Goal: Task Accomplishment & Management: Manage account settings

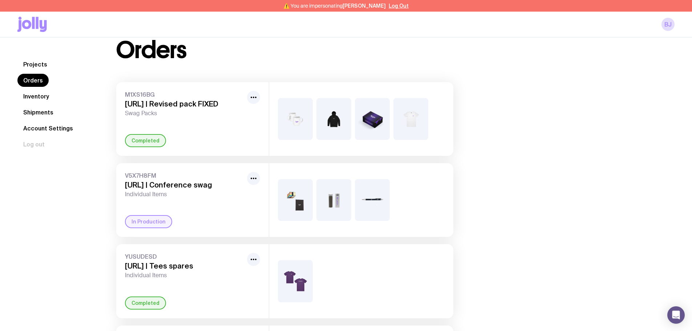
scroll to position [36, 0]
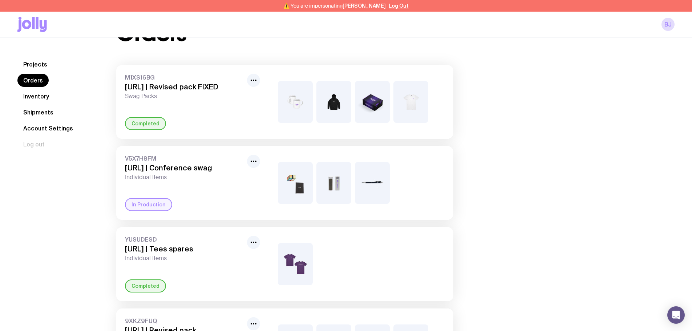
click at [41, 93] on link "Inventory" at bounding box center [35, 96] width 37 height 13
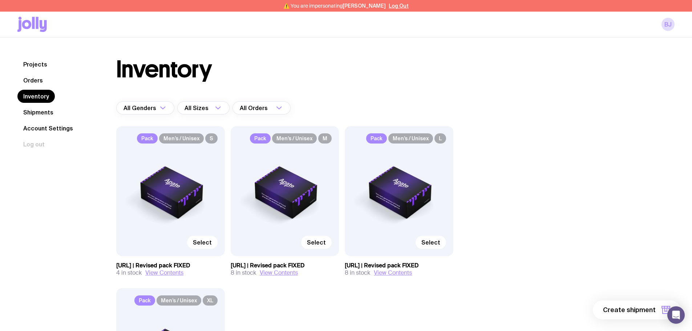
scroll to position [36, 0]
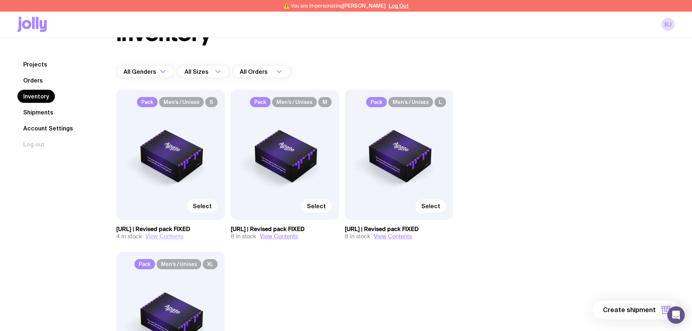
click at [163, 236] on button "View Contents" at bounding box center [164, 236] width 38 height 7
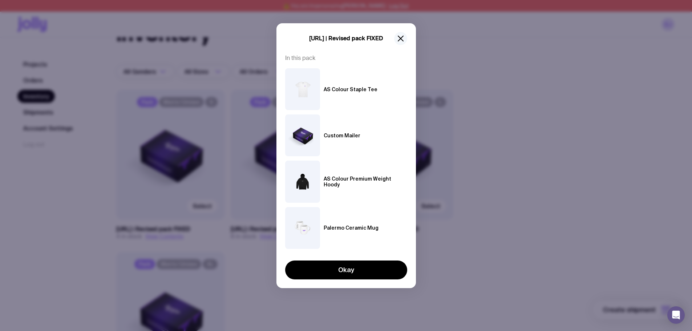
click at [403, 40] on icon "button" at bounding box center [400, 38] width 9 height 9
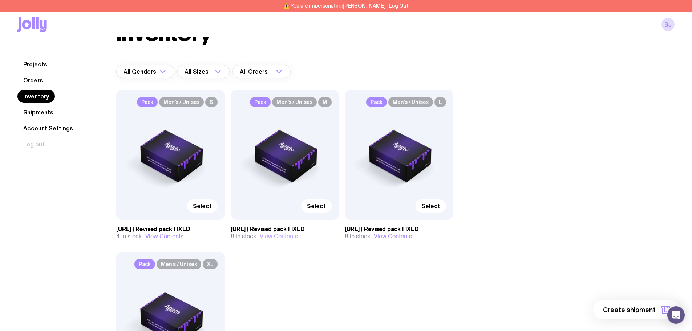
click at [287, 237] on button "View Contents" at bounding box center [279, 236] width 38 height 7
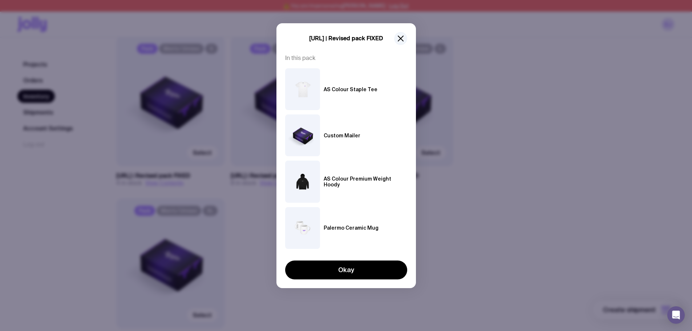
scroll to position [109, 0]
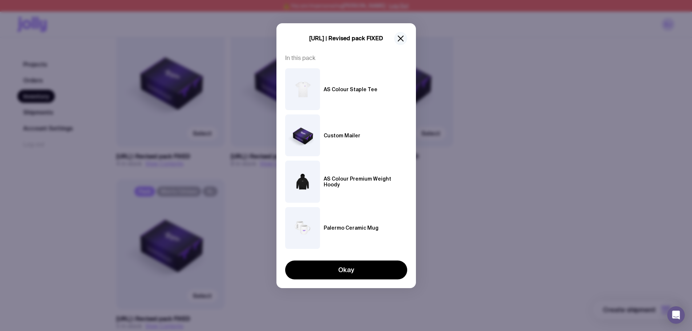
click at [401, 38] on icon "button" at bounding box center [400, 38] width 9 height 9
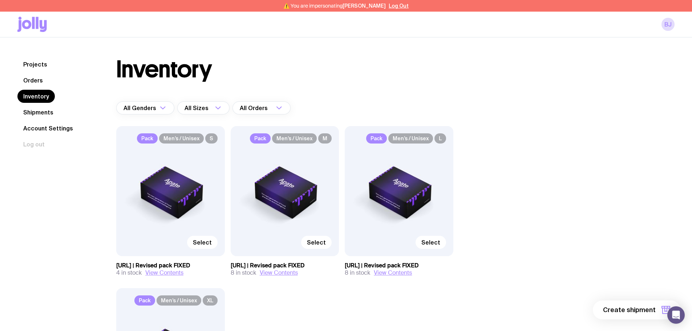
scroll to position [36, 0]
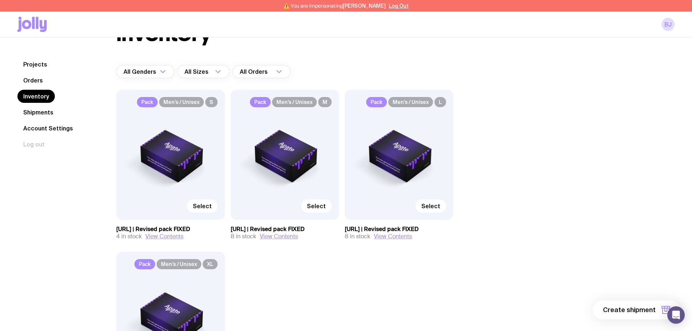
click at [30, 76] on link "Orders" at bounding box center [32, 80] width 31 height 13
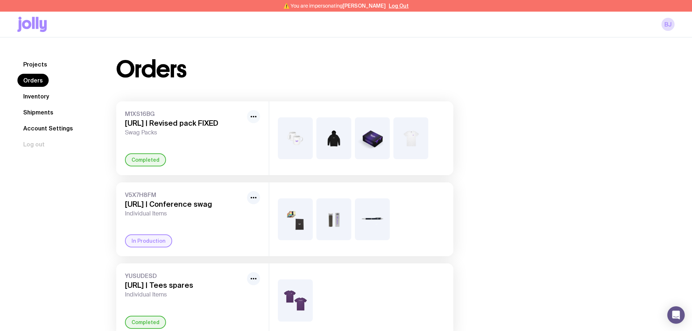
click at [252, 113] on icon "button" at bounding box center [253, 116] width 9 height 9
click at [233, 134] on button "Rename" at bounding box center [236, 132] width 35 height 7
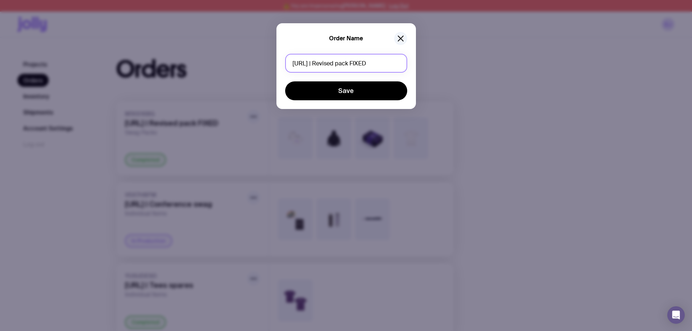
click at [335, 63] on input "[URL] | Revised pack FIXED" at bounding box center [346, 63] width 122 height 19
click at [307, 62] on input "[URL] | Revised pack FIXED" at bounding box center [346, 63] width 122 height 19
drag, startPoint x: 314, startPoint y: 62, endPoint x: 366, endPoint y: 62, distance: 52.7
click at [299, 64] on input "[URL] | Revised pack FIXED" at bounding box center [346, 63] width 122 height 19
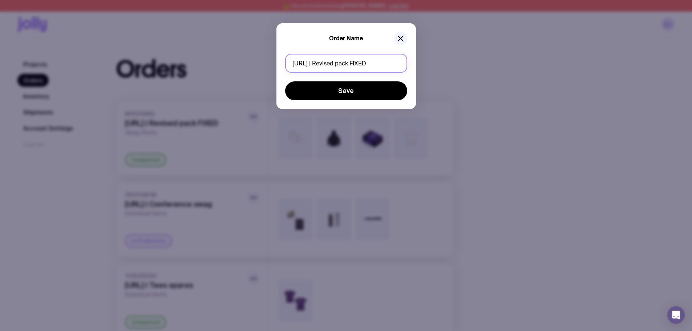
click at [366, 62] on input "[URL] | Revised pack FIXED" at bounding box center [346, 63] width 122 height 19
drag, startPoint x: 296, startPoint y: 65, endPoint x: 278, endPoint y: 64, distance: 18.6
click at [282, 65] on div "Order Name [URL] | Revised pack FIXED Save" at bounding box center [345, 66] width 139 height 86
type input "Swag Packs"
click at [324, 81] on form "Swag Packs Save" at bounding box center [346, 77] width 122 height 46
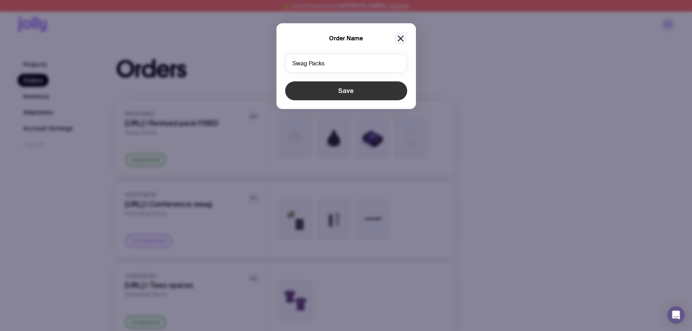
click at [329, 89] on button "Save" at bounding box center [346, 90] width 122 height 19
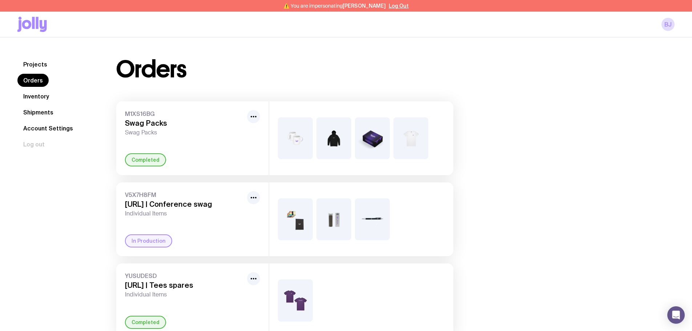
click at [44, 65] on link "Projects" at bounding box center [35, 64] width 36 height 13
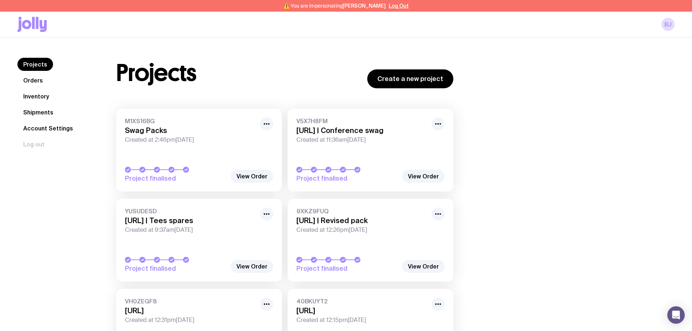
click at [34, 91] on link "Inventory" at bounding box center [35, 96] width 37 height 13
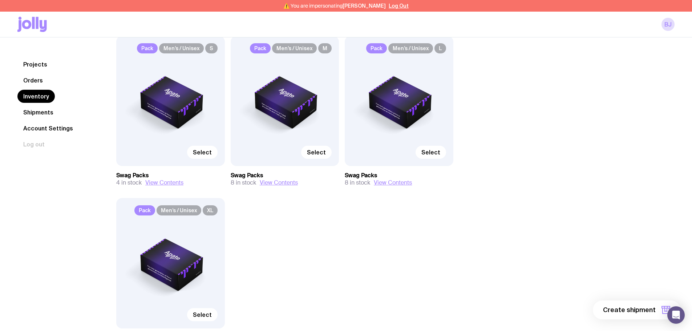
scroll to position [73, 0]
